Goal: Information Seeking & Learning: Learn about a topic

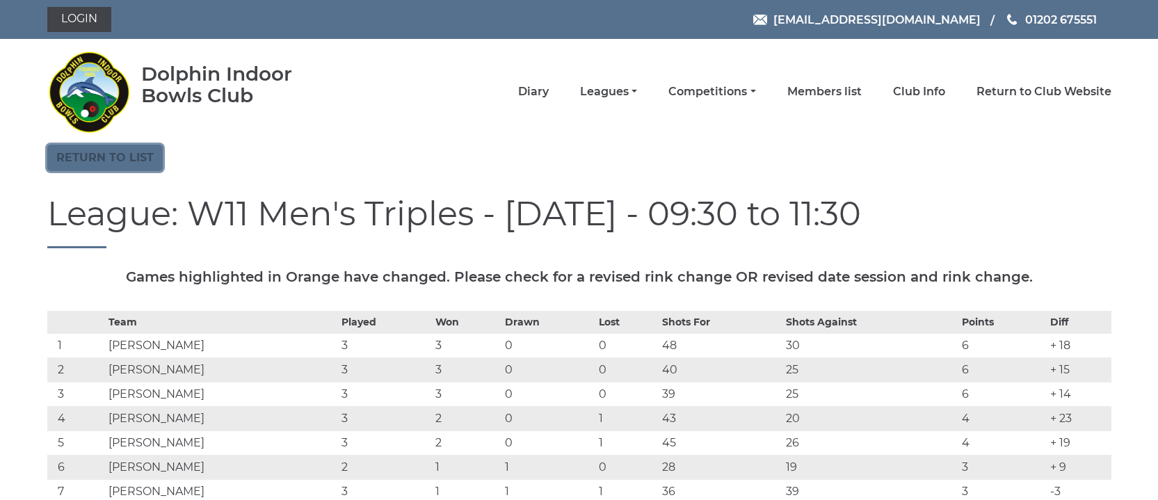
click at [118, 162] on link "Return to list" at bounding box center [104, 158] width 115 height 26
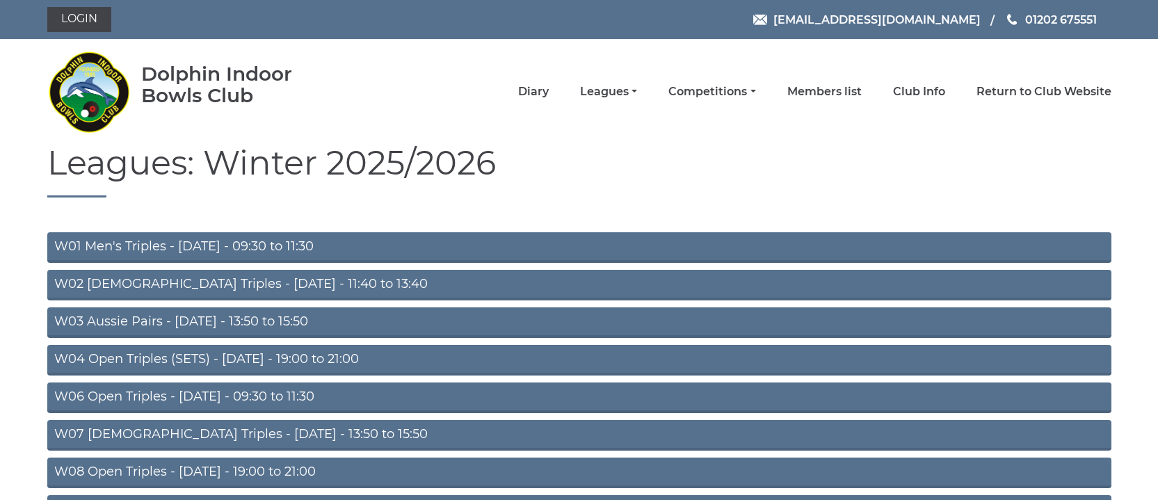
click at [156, 393] on link "W06 Open Triples - Tuesday - 09:30 to 11:30" at bounding box center [579, 397] width 1064 height 31
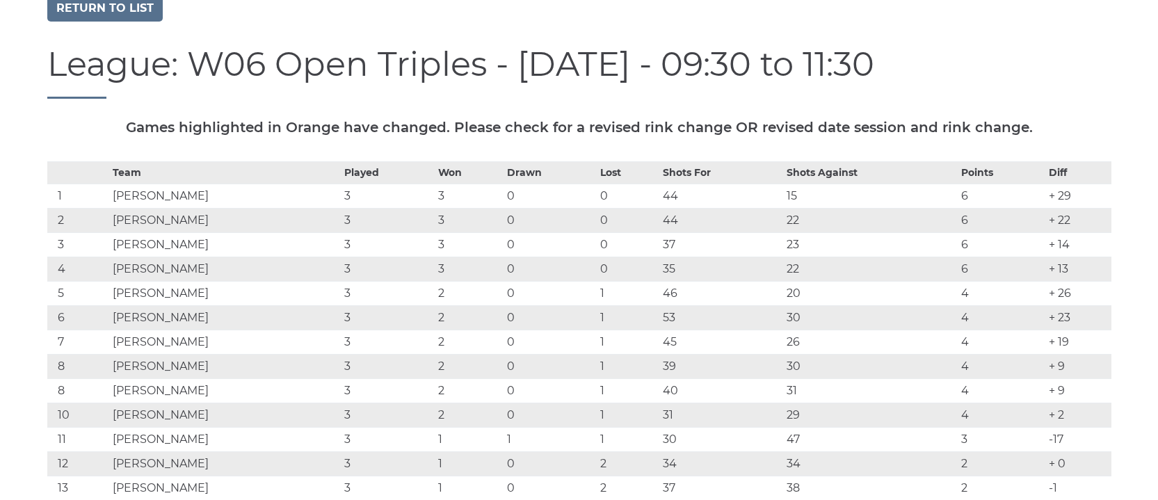
scroll to position [152, 0]
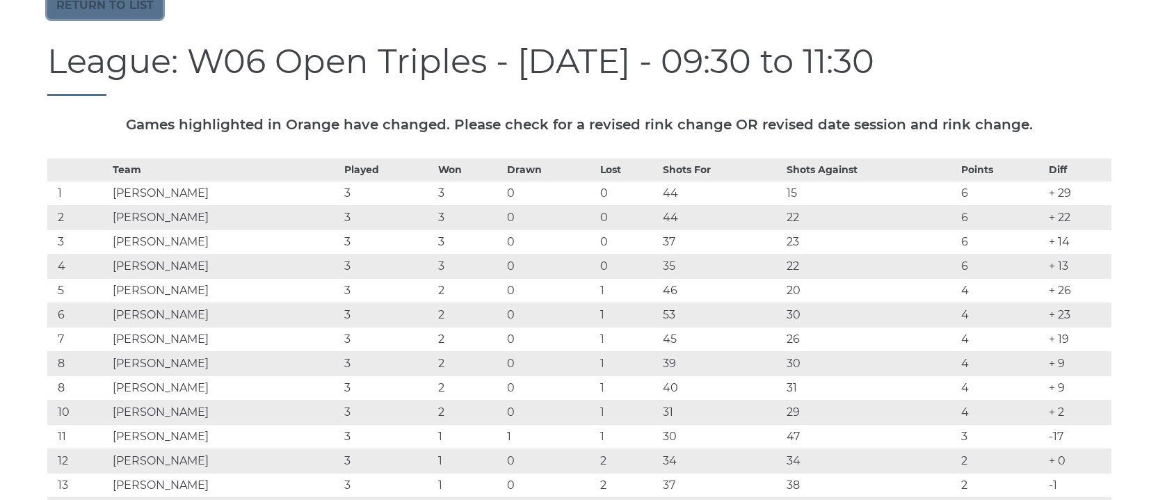
click at [111, 5] on link "Return to list" at bounding box center [104, 5] width 115 height 26
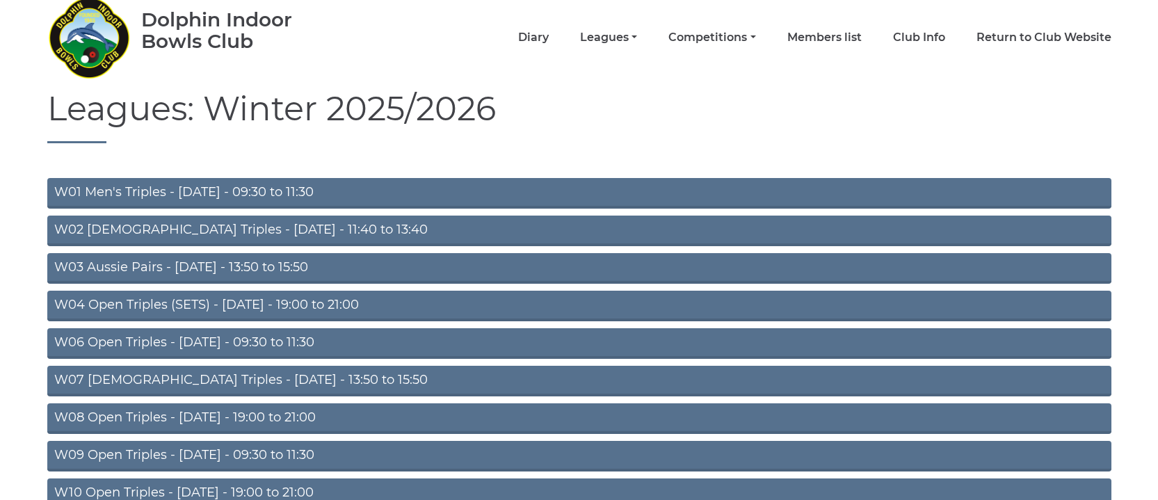
scroll to position [229, 0]
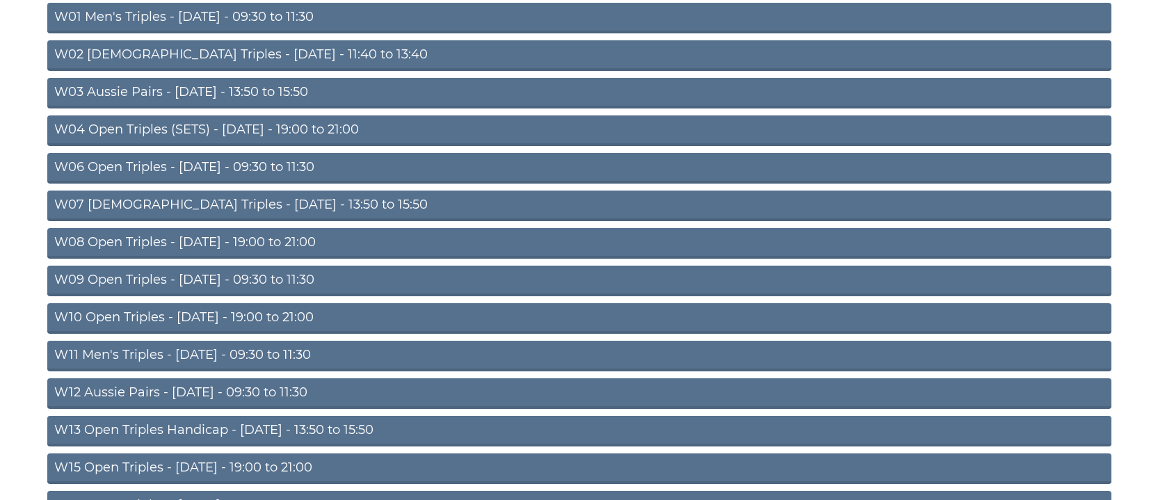
click at [163, 351] on link "W11 Men's Triples - [DATE] - 09:30 to 11:30" at bounding box center [579, 356] width 1064 height 31
